Goal: Browse casually: Explore the website without a specific task or goal

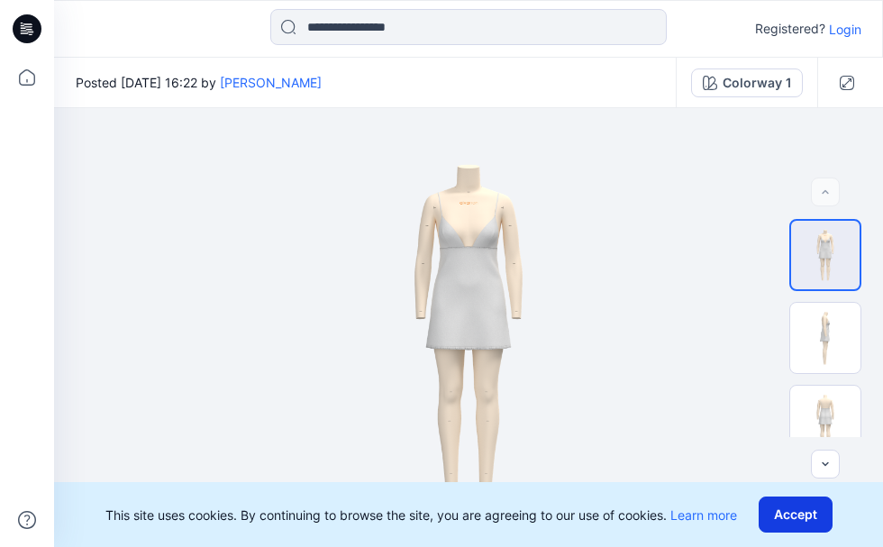
click at [815, 510] on button "Accept" at bounding box center [795, 514] width 74 height 36
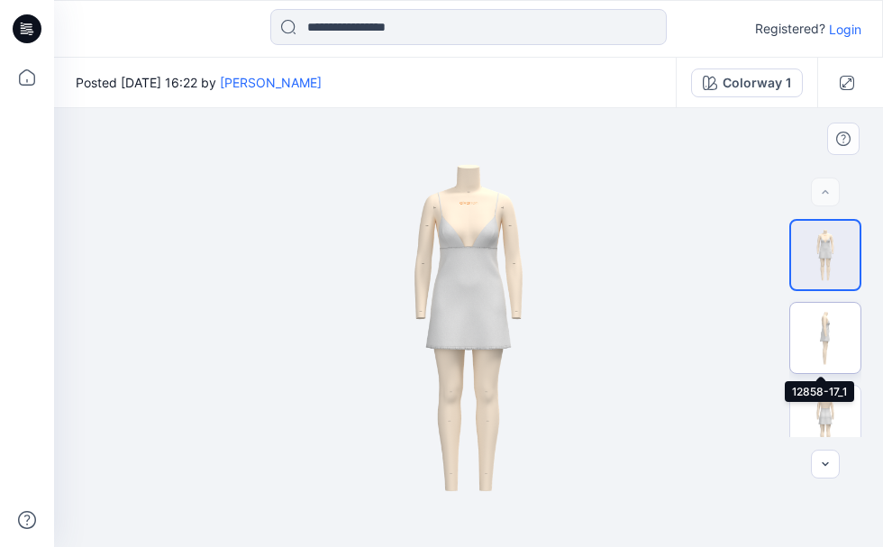
click at [822, 331] on img at bounding box center [825, 338] width 70 height 70
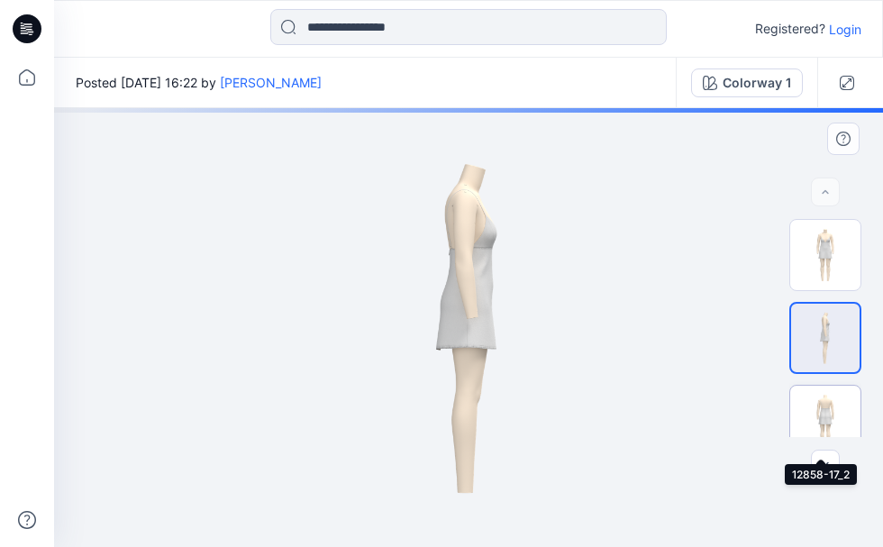
click at [821, 413] on img at bounding box center [825, 421] width 70 height 70
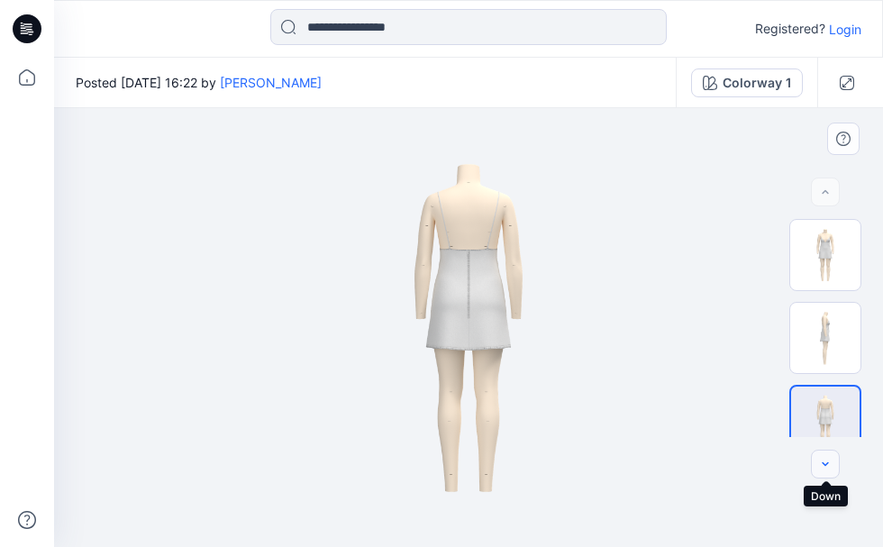
click at [821, 463] on icon "button" at bounding box center [825, 464] width 14 height 14
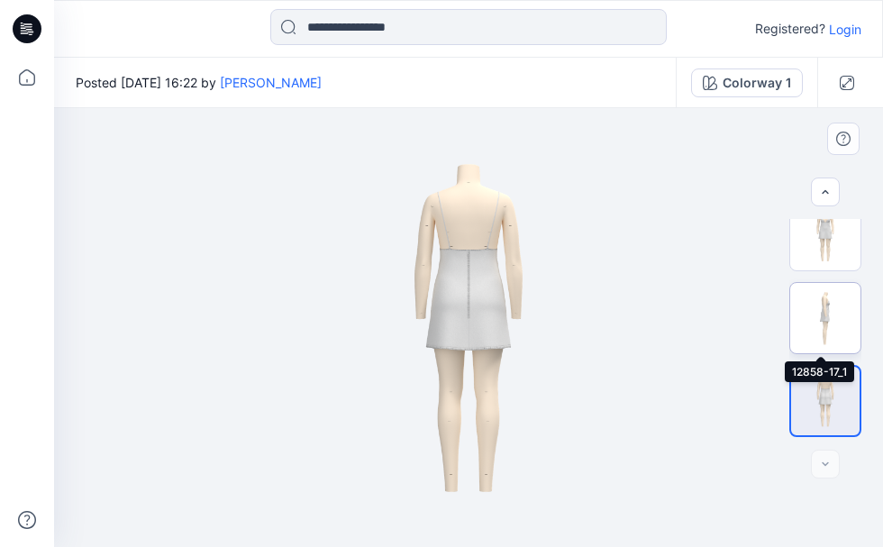
click at [824, 325] on img at bounding box center [825, 318] width 70 height 70
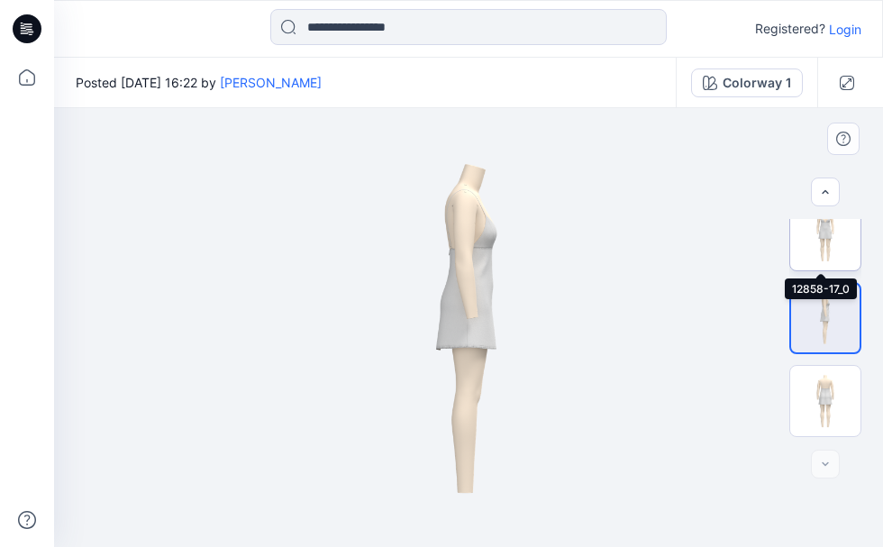
click at [817, 246] on img at bounding box center [825, 235] width 70 height 70
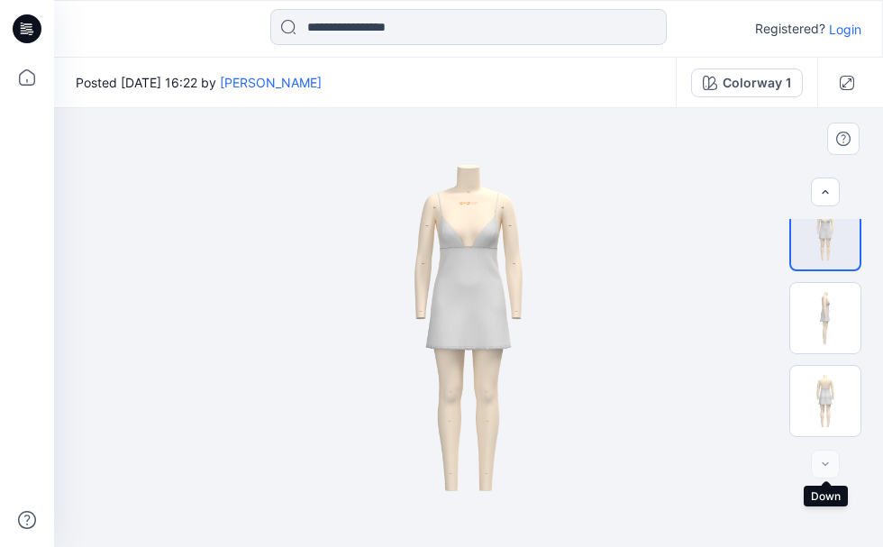
click at [819, 466] on div at bounding box center [825, 463] width 29 height 29
click at [822, 464] on div at bounding box center [825, 463] width 29 height 29
click at [826, 462] on div at bounding box center [825, 463] width 29 height 29
click at [827, 413] on img at bounding box center [825, 401] width 70 height 70
